Goal: Find contact information: Find contact information

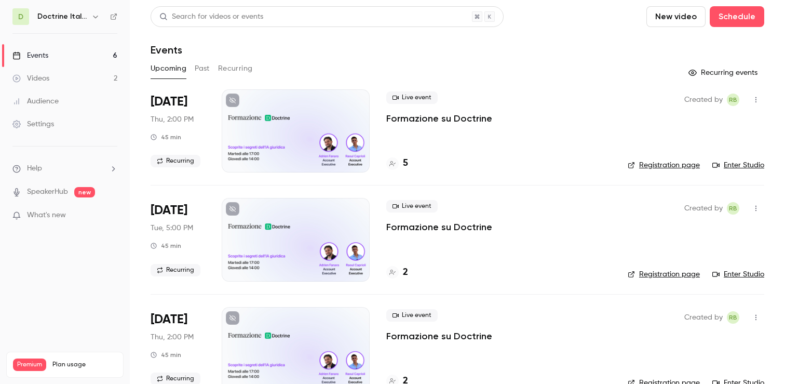
click at [81, 7] on nav "D Doctrine Italia Formation Avocat Events 6 Videos 2 Audience Settings Help Spe…" at bounding box center [65, 192] width 130 height 384
click at [87, 11] on div "Doctrine Italia Formation Avocat" at bounding box center [69, 16] width 64 height 12
click at [97, 22] on button "button" at bounding box center [95, 16] width 12 height 12
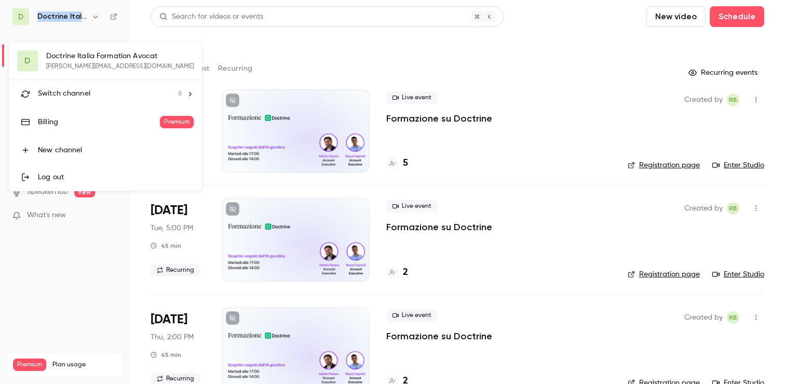
click at [124, 89] on div "Switch channel 6" at bounding box center [110, 93] width 144 height 11
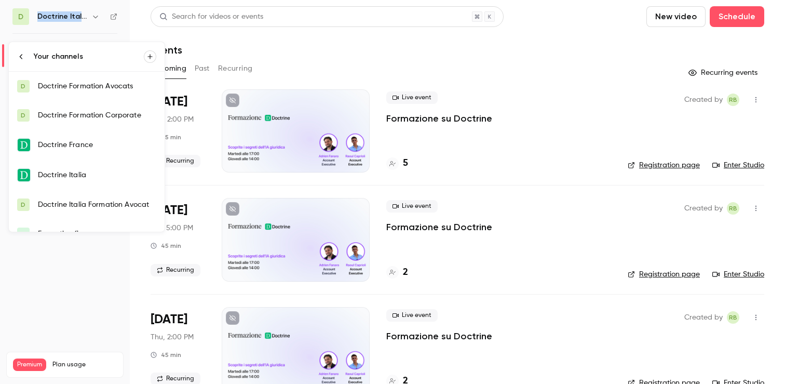
click at [128, 78] on link "D Doctrine Formation Avocats" at bounding box center [87, 86] width 156 height 29
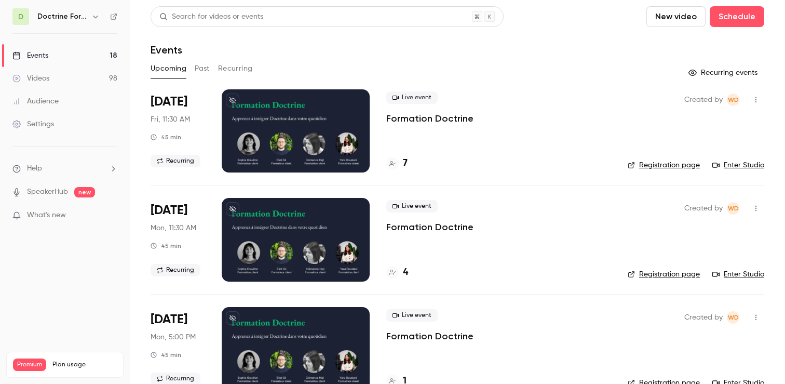
click at [202, 68] on button "Past" at bounding box center [202, 68] width 15 height 17
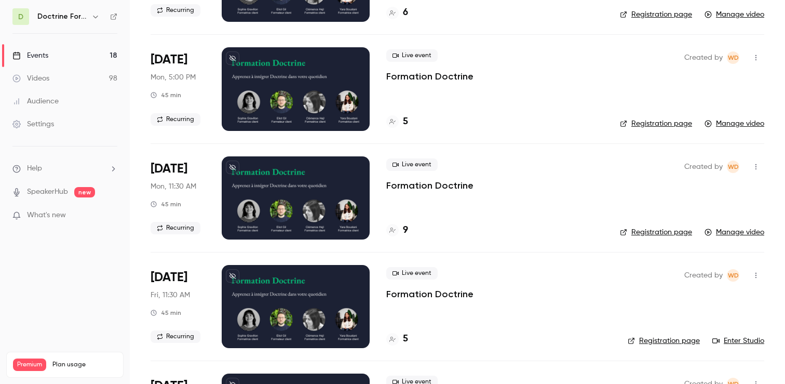
scroll to position [161, 0]
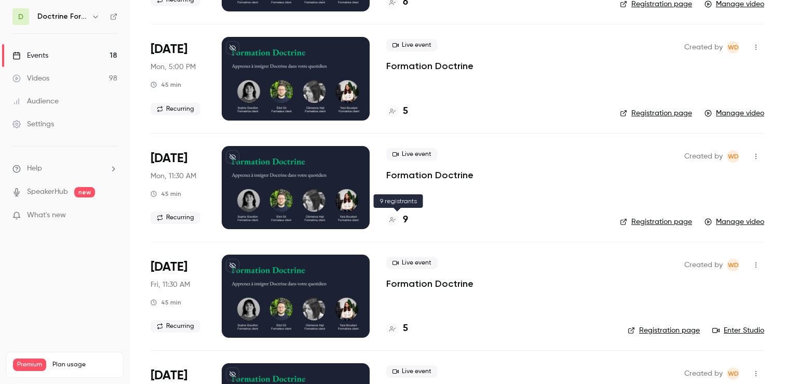
click at [401, 222] on div "9" at bounding box center [397, 220] width 22 height 14
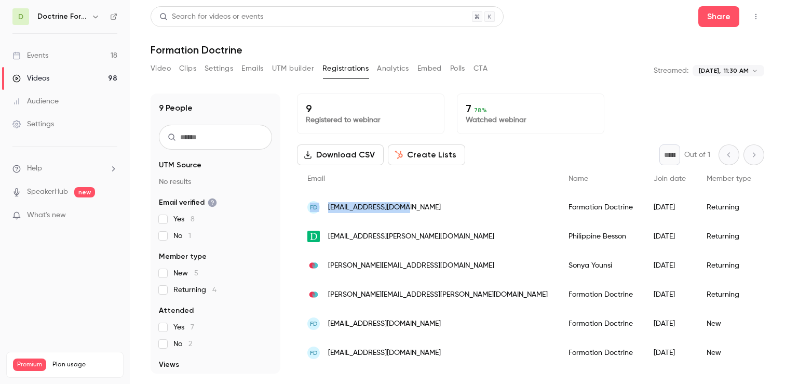
drag, startPoint x: 434, startPoint y: 209, endPoint x: 310, endPoint y: 211, distance: 124.6
click at [310, 211] on div "FD [EMAIL_ADDRESS][DOMAIN_NAME]" at bounding box center [427, 207] width 261 height 29
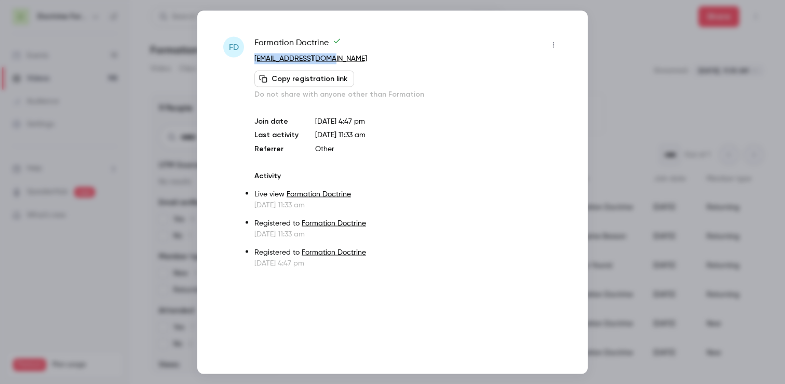
copy link "[EMAIL_ADDRESS][DOMAIN_NAME]"
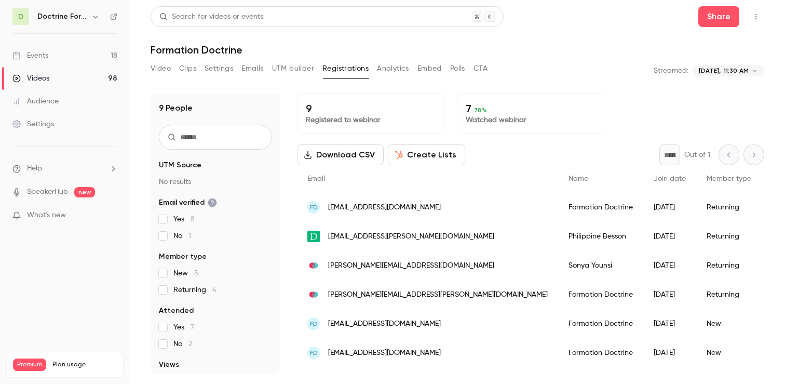
drag, startPoint x: 324, startPoint y: 121, endPoint x: 736, endPoint y: 69, distance: 415.3
